Goal: Information Seeking & Learning: Learn about a topic

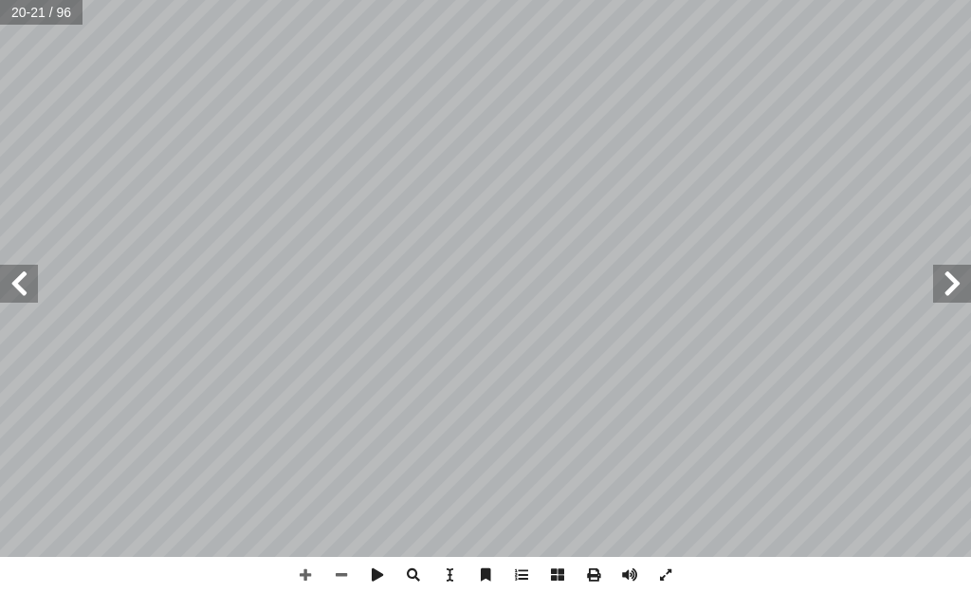
scroll to position [0, 59]
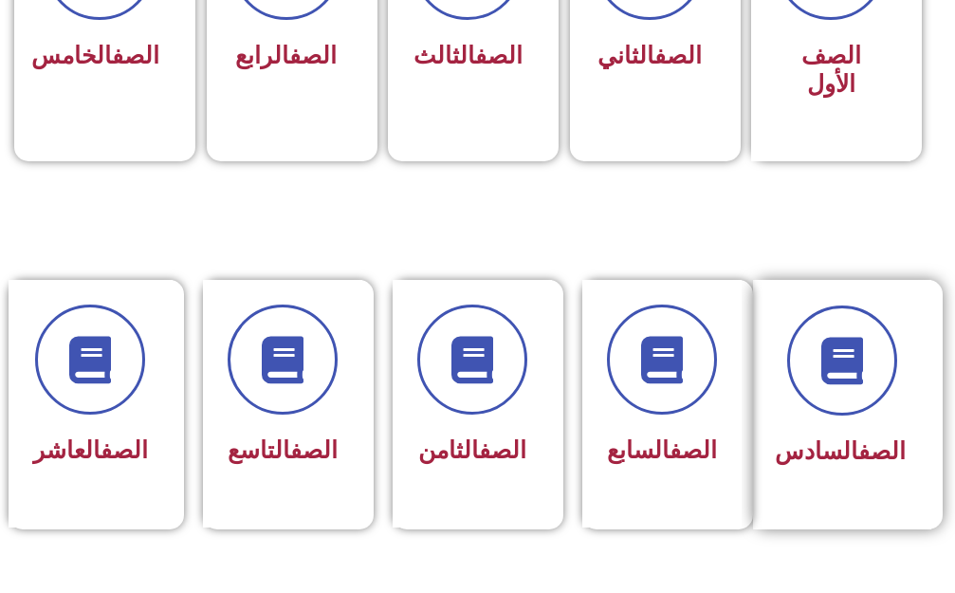
scroll to position [663, 0]
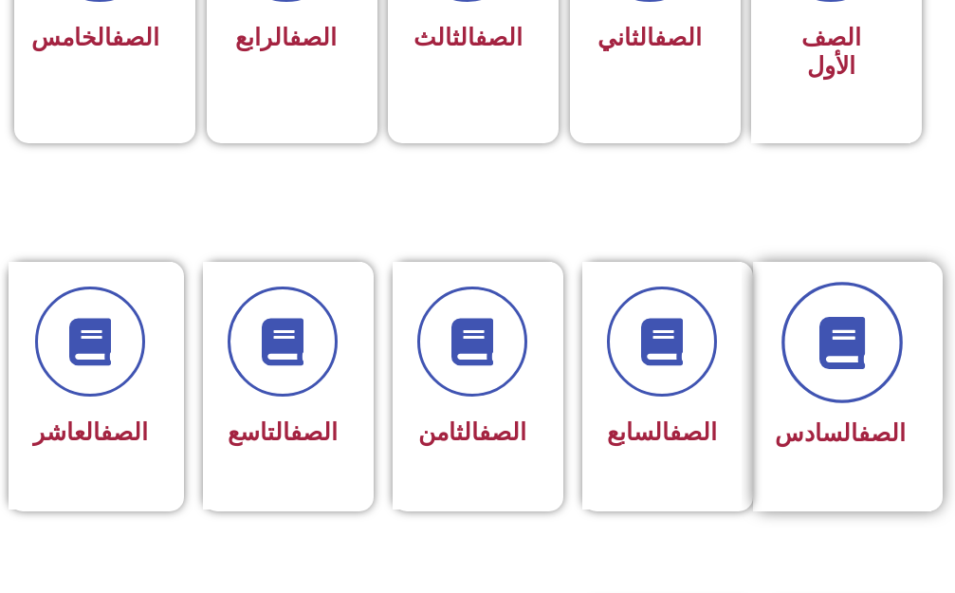
click at [847, 325] on icon at bounding box center [841, 342] width 52 height 52
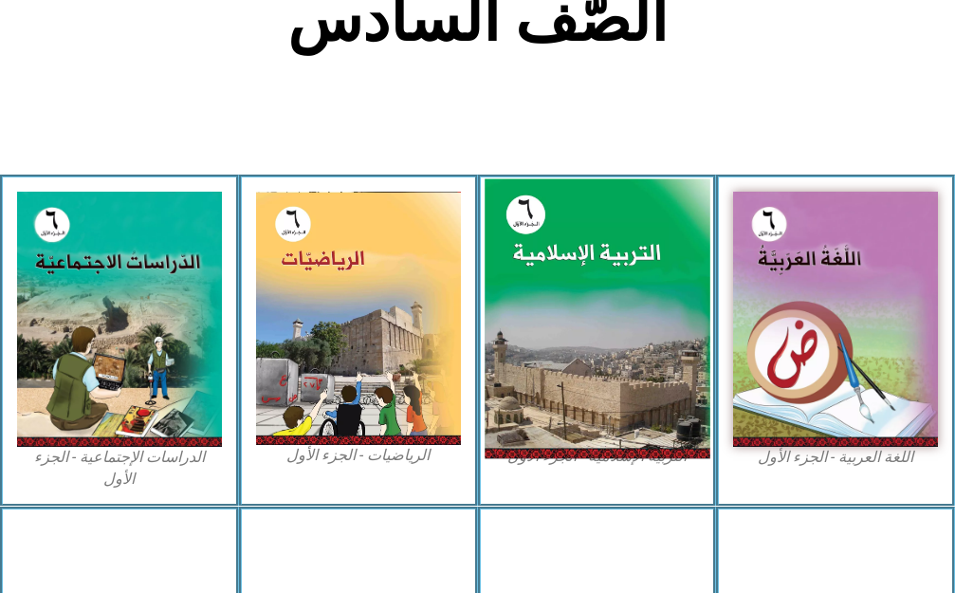
scroll to position [474, 0]
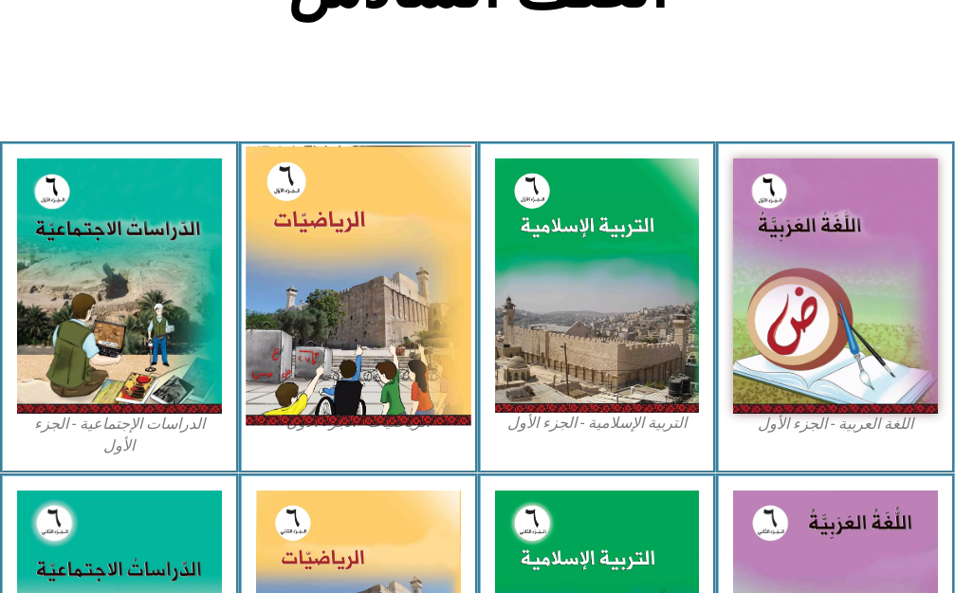
click at [362, 285] on img at bounding box center [358, 285] width 225 height 280
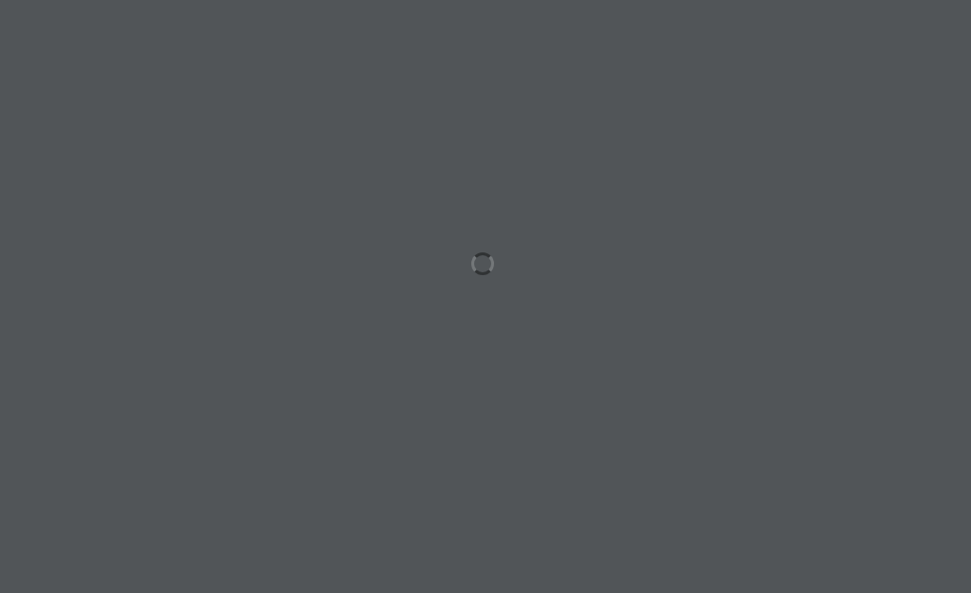
scroll to position [0, 59]
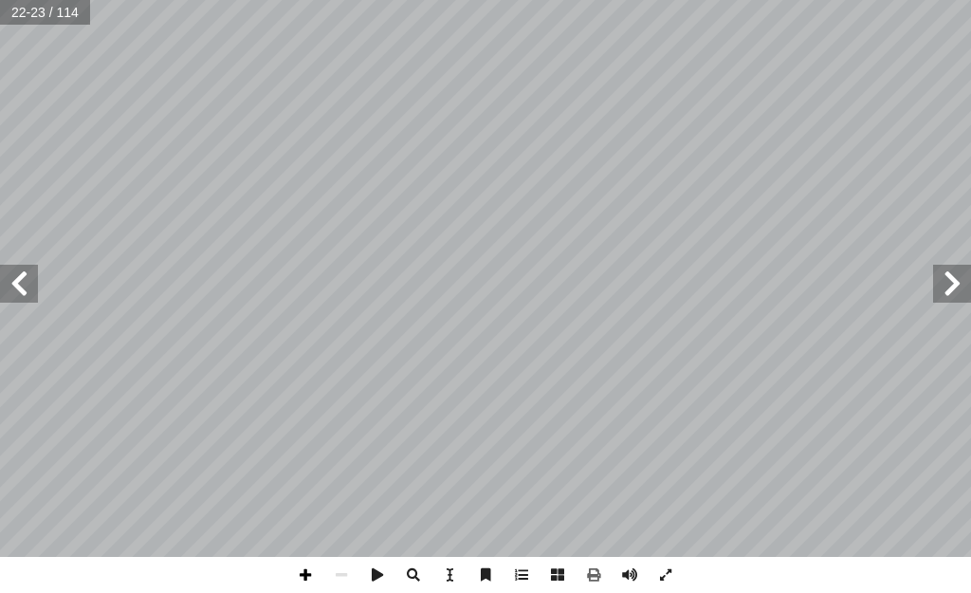
click at [299, 572] on span at bounding box center [305, 575] width 36 height 36
click at [963, 297] on span at bounding box center [952, 284] width 38 height 38
click at [23, 290] on span at bounding box center [19, 284] width 38 height 38
click at [303, 579] on span at bounding box center [305, 575] width 36 height 36
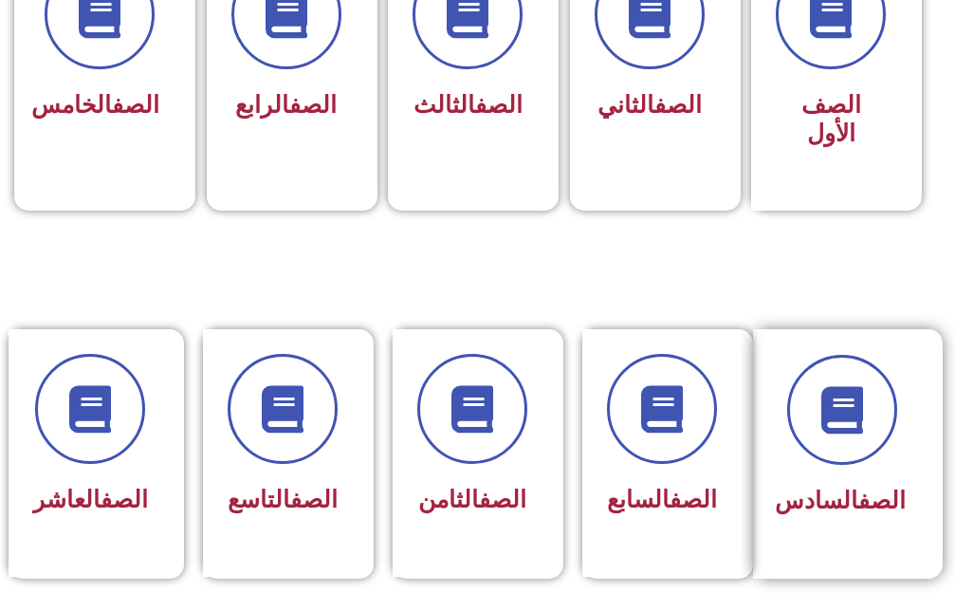
scroll to position [664, 0]
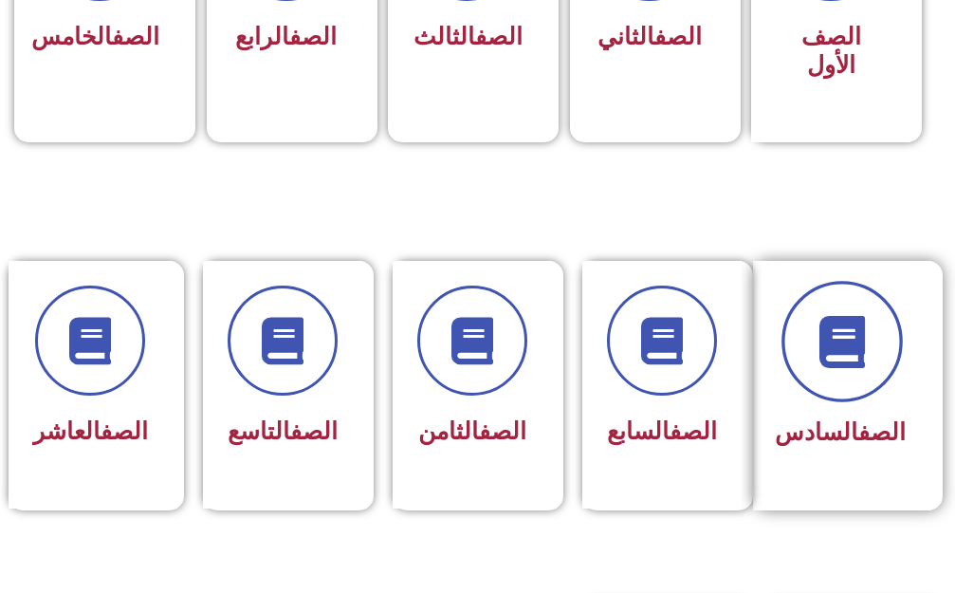
click at [844, 331] on icon at bounding box center [841, 341] width 52 height 52
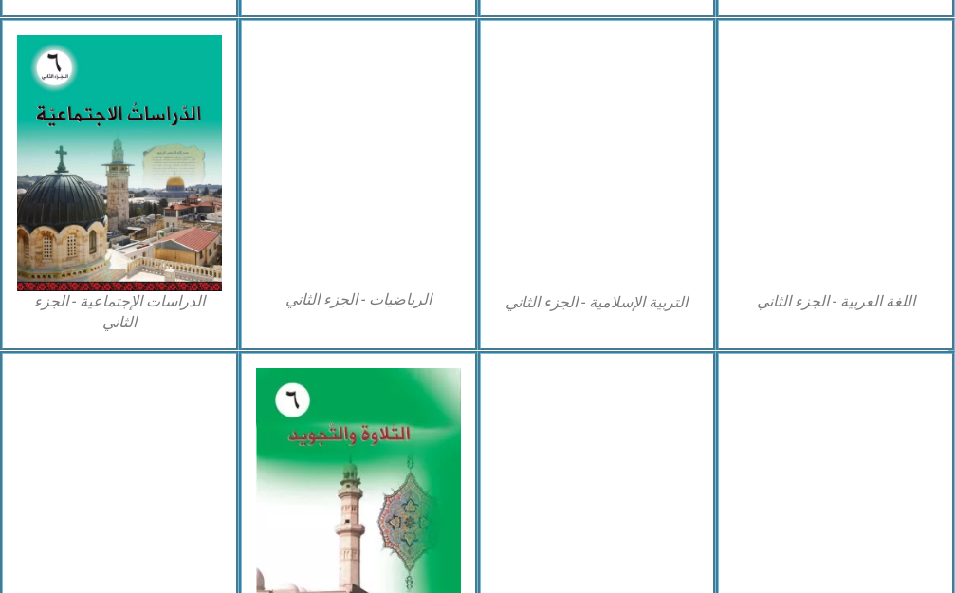
scroll to position [948, 0]
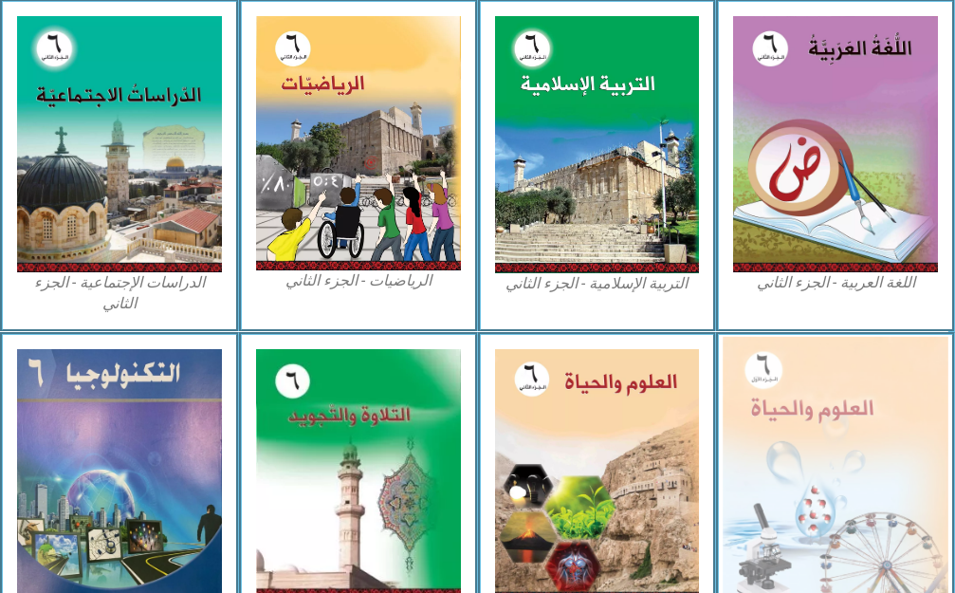
click at [818, 410] on img at bounding box center [834, 473] width 225 height 275
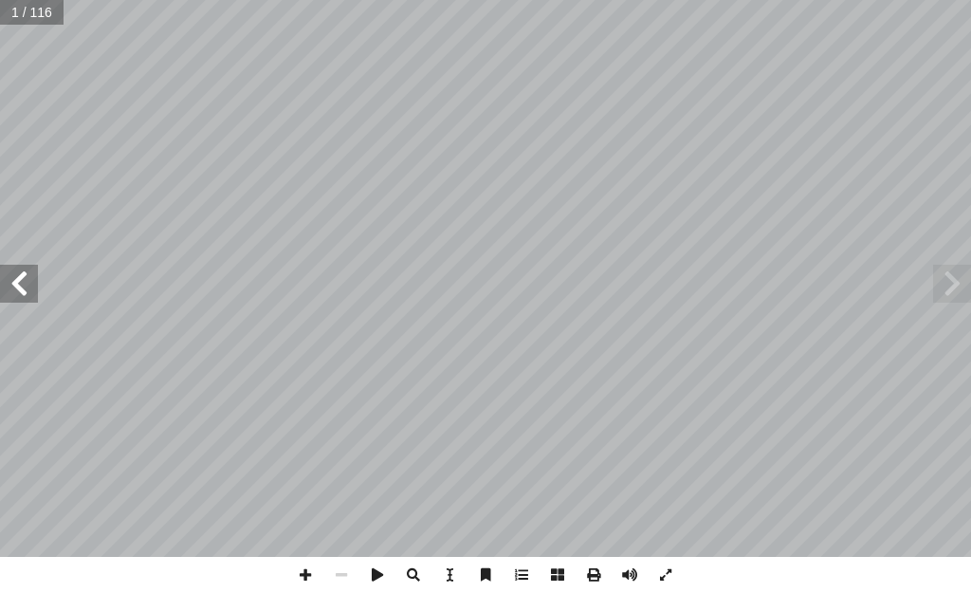
scroll to position [0, 59]
click at [13, 279] on span at bounding box center [19, 284] width 38 height 38
click at [17, 282] on span at bounding box center [19, 284] width 38 height 38
click at [18, 283] on span at bounding box center [19, 284] width 38 height 38
